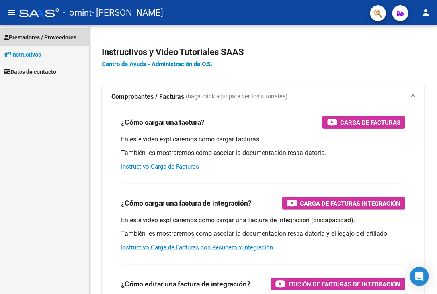
click at [57, 35] on span "Prestadores / Proveedores" at bounding box center [40, 37] width 72 height 9
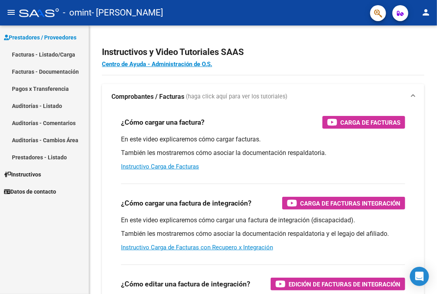
click at [45, 72] on link "Facturas - Documentación" at bounding box center [44, 71] width 89 height 17
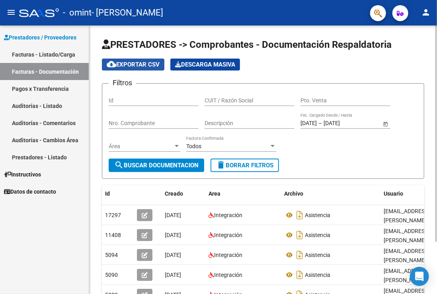
click at [130, 64] on span "cloud_download Exportar CSV" at bounding box center [133, 64] width 53 height 7
click at [389, 66] on div "cloud_download Exportar CSV Descarga Masiva" at bounding box center [263, 65] width 322 height 12
click at [57, 51] on link "Facturas - Listado/Carga" at bounding box center [44, 54] width 89 height 17
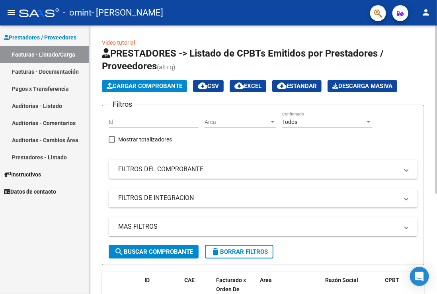
click at [161, 87] on span "Cargar Comprobante" at bounding box center [145, 85] width 76 height 7
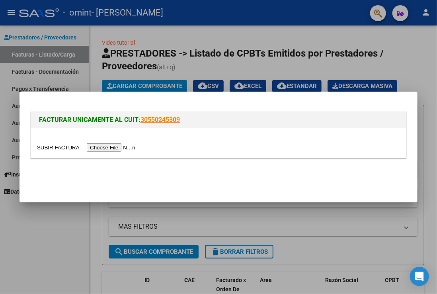
click at [109, 147] on input "file" at bounding box center [87, 147] width 101 height 8
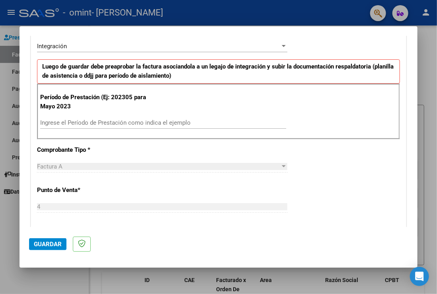
scroll to position [189, 0]
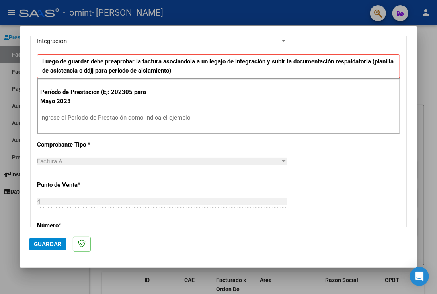
click at [67, 117] on input "Ingrese el Período de Prestación como indica el ejemplo" at bounding box center [163, 117] width 246 height 7
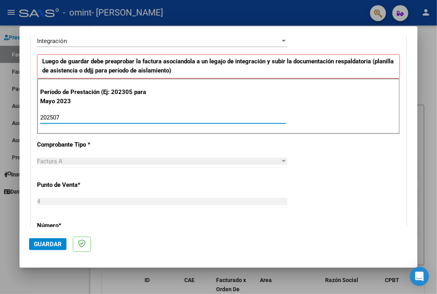
type input "202507"
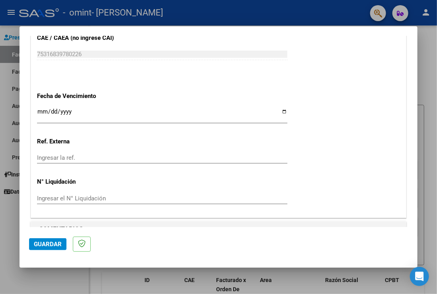
scroll to position [518, 0]
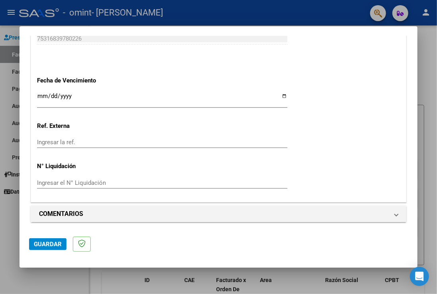
click at [40, 249] on button "Guardar" at bounding box center [47, 244] width 37 height 12
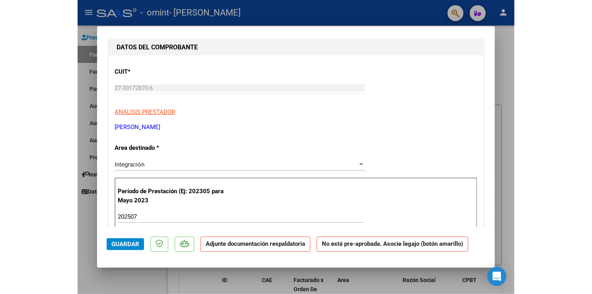
scroll to position [0, 0]
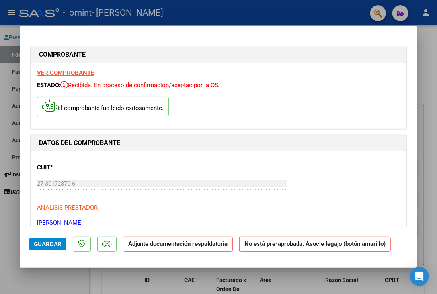
click at [181, 249] on p "Adjunte documentación respaldatoria" at bounding box center [178, 244] width 110 height 16
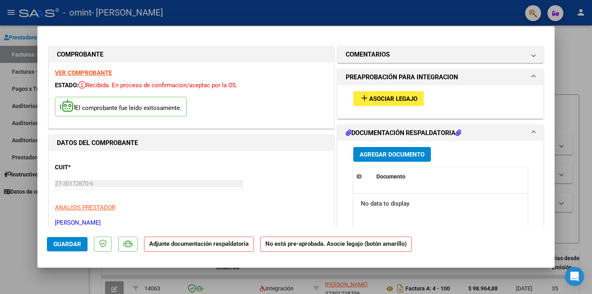
click at [391, 100] on span "Asociar Legajo" at bounding box center [393, 98] width 48 height 7
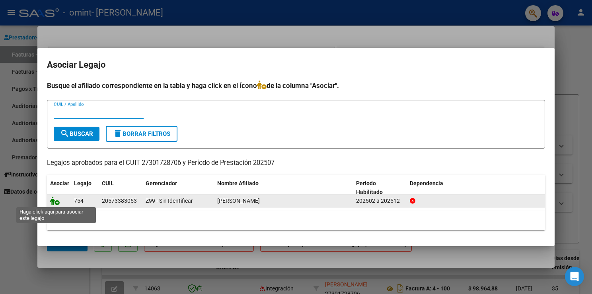
click at [53, 201] on icon at bounding box center [55, 200] width 10 height 9
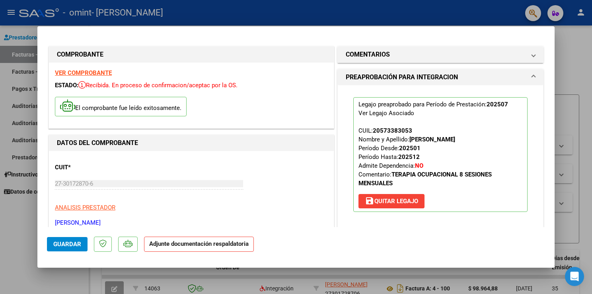
click at [437, 72] on mat-expansion-panel-header "PREAPROBACIÓN PARA INTEGRACION" at bounding box center [440, 77] width 205 height 16
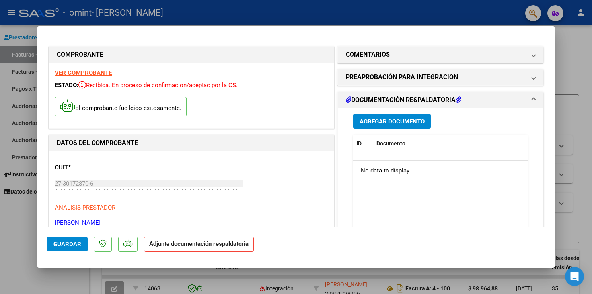
click at [388, 118] on span "Agregar Documento" at bounding box center [392, 121] width 65 height 7
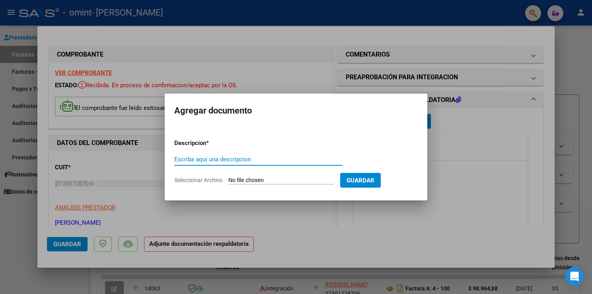
click at [360, 177] on span "Guardar" at bounding box center [361, 180] width 28 height 7
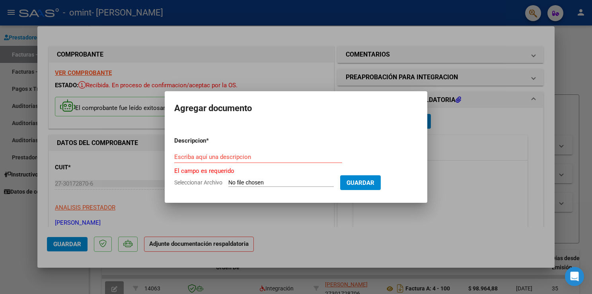
click at [263, 182] on input "Seleccionar Archivo" at bounding box center [282, 183] width 106 height 8
type input "C:\fakepath\[PERSON_NAME].pdf"
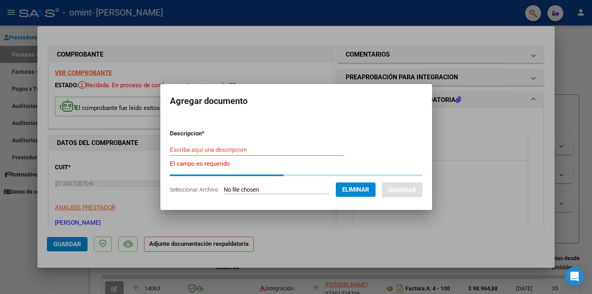
click at [191, 151] on input "Escriba aquí una descripcion" at bounding box center [257, 149] width 174 height 7
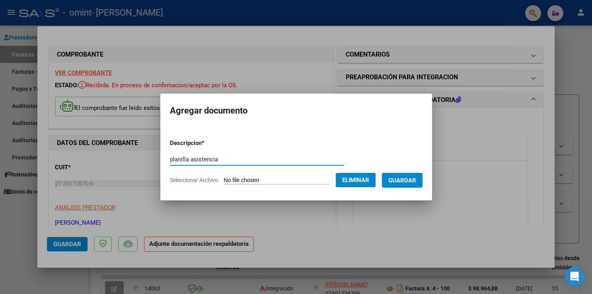
type input "planilla asistencia"
click at [411, 182] on span "Guardar" at bounding box center [403, 180] width 28 height 7
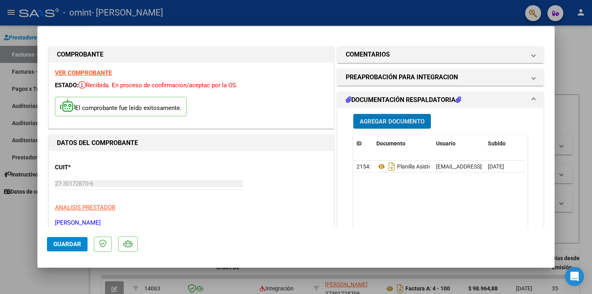
click at [74, 244] on span "Guardar" at bounding box center [67, 243] width 28 height 7
click at [15, 242] on div at bounding box center [296, 147] width 592 height 294
type input "$ 0,00"
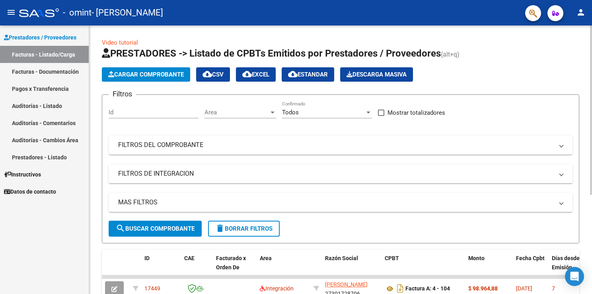
drag, startPoint x: 590, startPoint y: 71, endPoint x: 589, endPoint y: 120, distance: 48.6
click at [437, 120] on div "Video tutorial PRESTADORES -> Listado de CPBTs Emitidos por Prestadores / Prove…" at bounding box center [340, 235] width 503 height 421
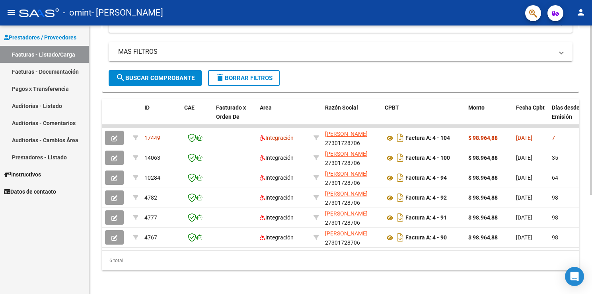
scroll to position [151, 0]
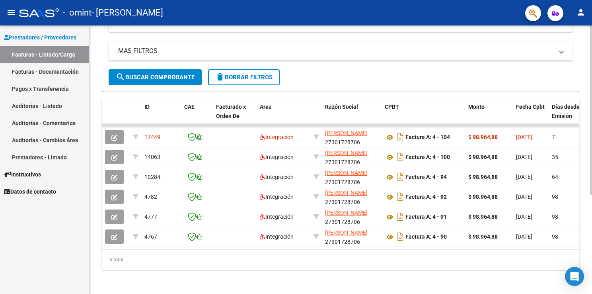
click at [437, 264] on div "Video tutorial PRESTADORES -> Listado de CPBTs Emitidos por Prestadores / Prove…" at bounding box center [341, 84] width 505 height 421
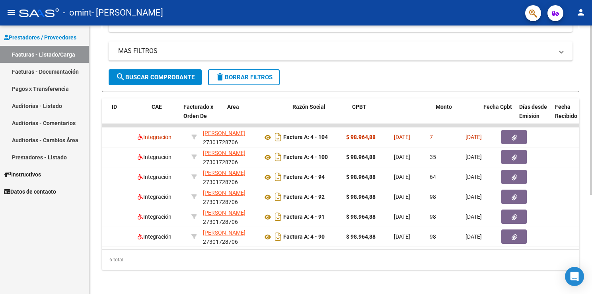
scroll to position [0, 0]
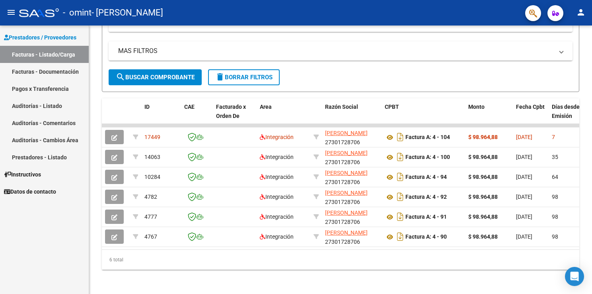
click at [437, 12] on mat-icon "person" at bounding box center [581, 13] width 10 height 10
click at [437, 52] on button "exit_to_app Salir" at bounding box center [565, 52] width 49 height 19
